Goal: Check status: Check status

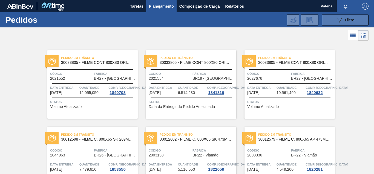
click at [335, 22] on icon "089F7B8B-B2A5-4AFE-B5C0-19BA573D28AC" at bounding box center [339, 20] width 7 height 7
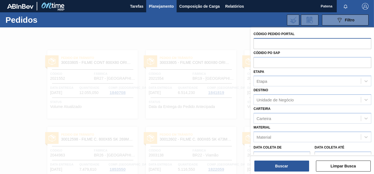
click at [284, 48] on input "text" at bounding box center [313, 43] width 118 height 10
click at [281, 44] on input "text" at bounding box center [313, 43] width 118 height 10
paste input "2044963"
type input "2044963"
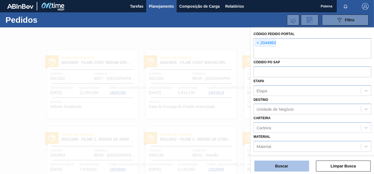
click at [276, 153] on button "Buscar" at bounding box center [281, 165] width 55 height 11
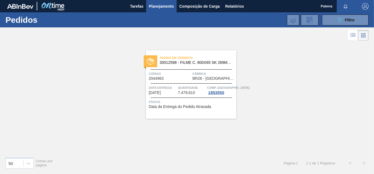
click at [270, 83] on div "Pedido em Trânsito 30012598 - FILME C. 800X65 SK 269ML C15 429 Código 2044963 F…" at bounding box center [187, 97] width 374 height 111
click at [189, 70] on div "Pedido em Trânsito 30012598 - FILME C. 800X65 SK 269ML C15 429 Código 2044963 F…" at bounding box center [191, 84] width 90 height 68
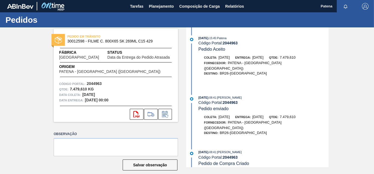
scroll to position [380, 0]
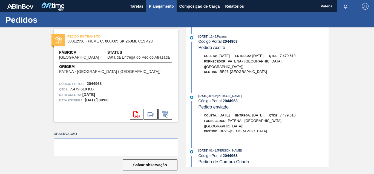
click at [161, 6] on span "Planejamento" at bounding box center [161, 6] width 25 height 7
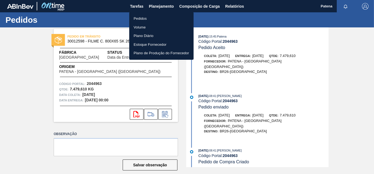
click at [141, 20] on li "Pedidos" at bounding box center [161, 18] width 64 height 9
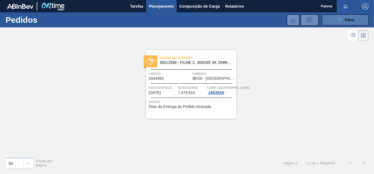
click at [335, 20] on icon "089F7B8B-B2A5-4AFE-B5C0-19BA573D28AC" at bounding box center [339, 20] width 7 height 7
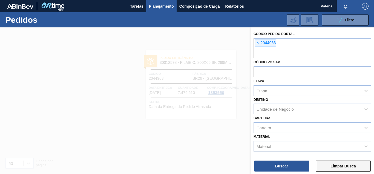
click at [335, 153] on button "Limpar Busca" at bounding box center [343, 165] width 55 height 11
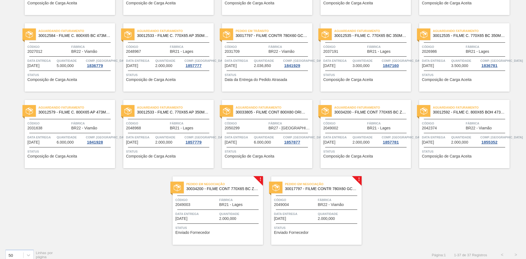
scroll to position [416, 0]
